Goal: Navigation & Orientation: Find specific page/section

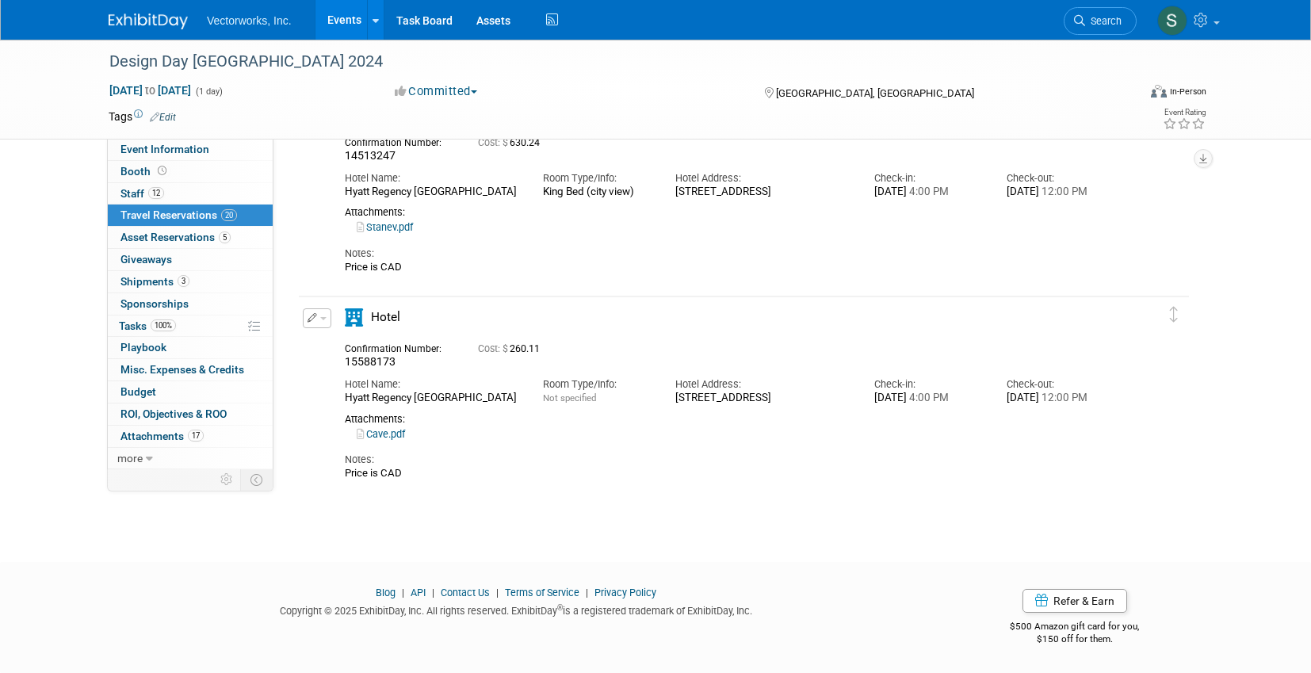
click at [343, 21] on link "Events" at bounding box center [344, 20] width 58 height 40
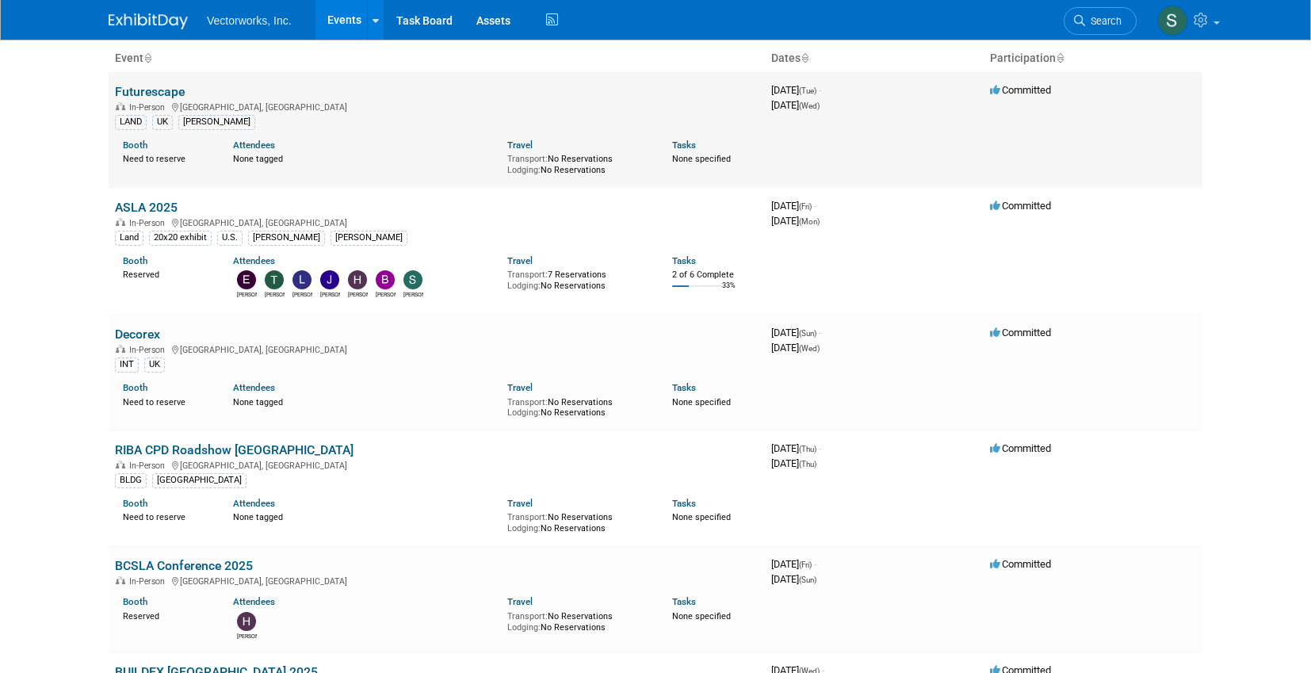
scroll to position [109, 0]
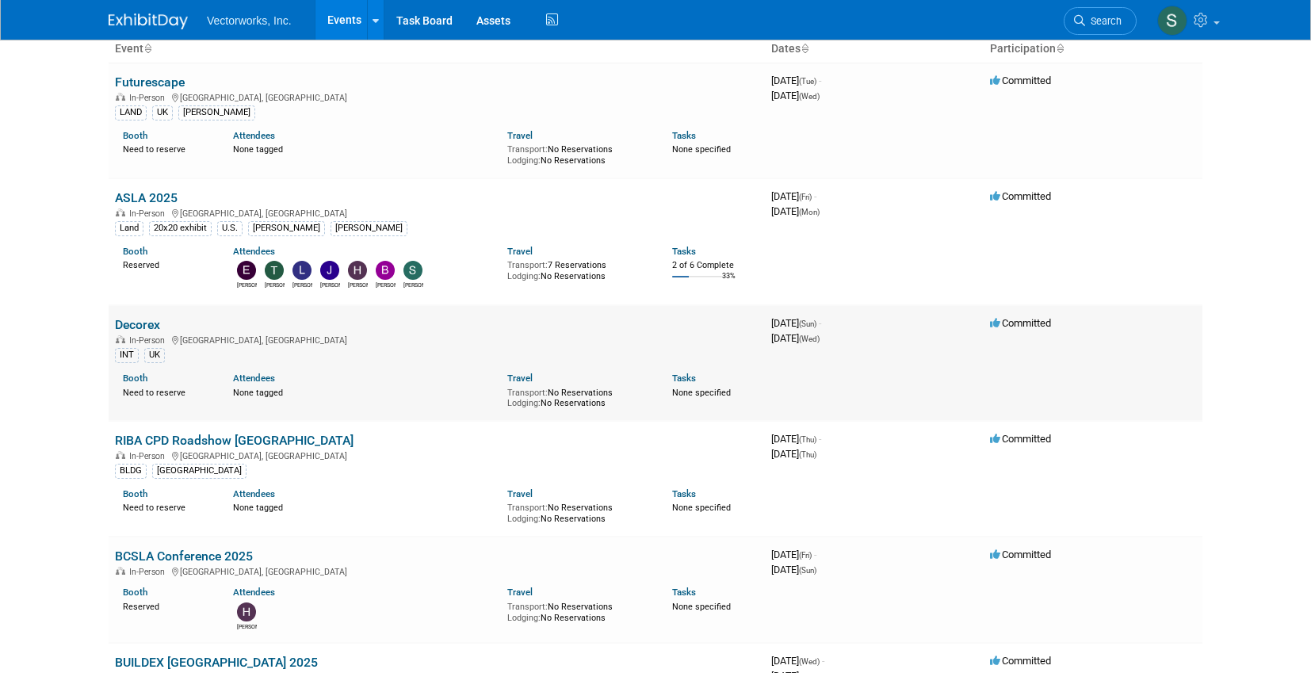
click at [143, 325] on link "Decorex" at bounding box center [137, 324] width 45 height 15
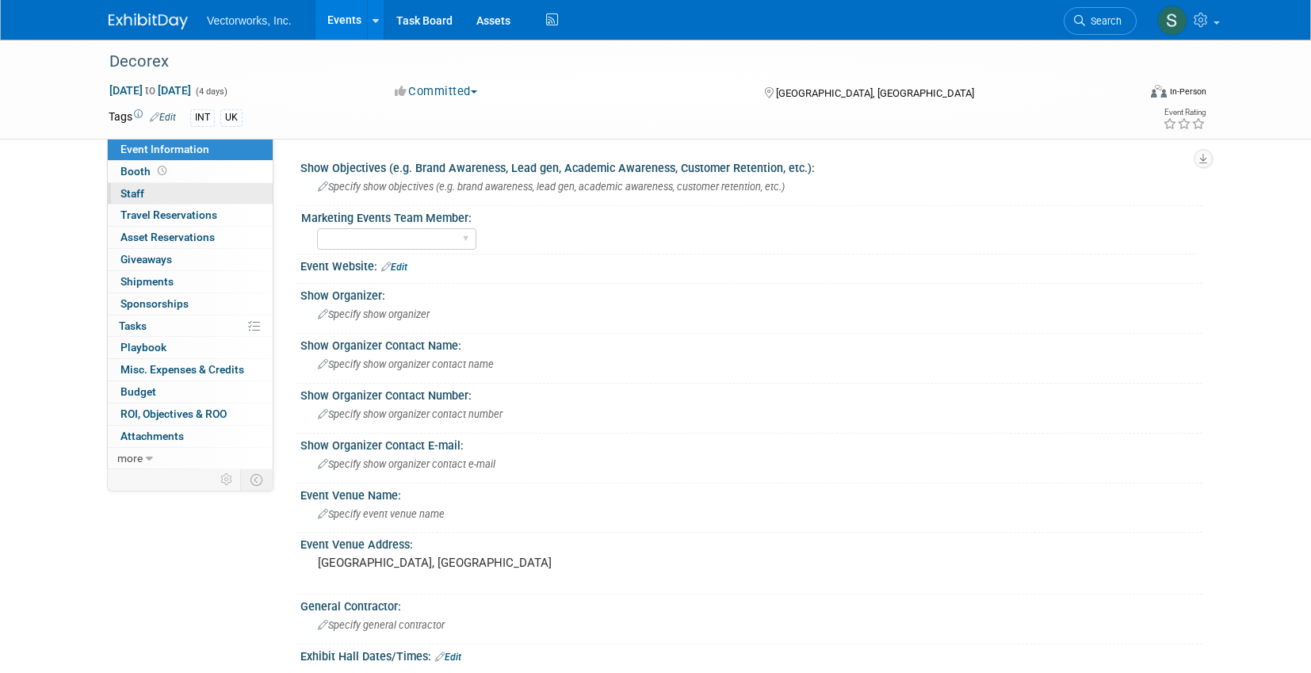
click at [160, 187] on link "0 Staff 0" at bounding box center [190, 193] width 165 height 21
